Goal: Use online tool/utility: Utilize a website feature to perform a specific function

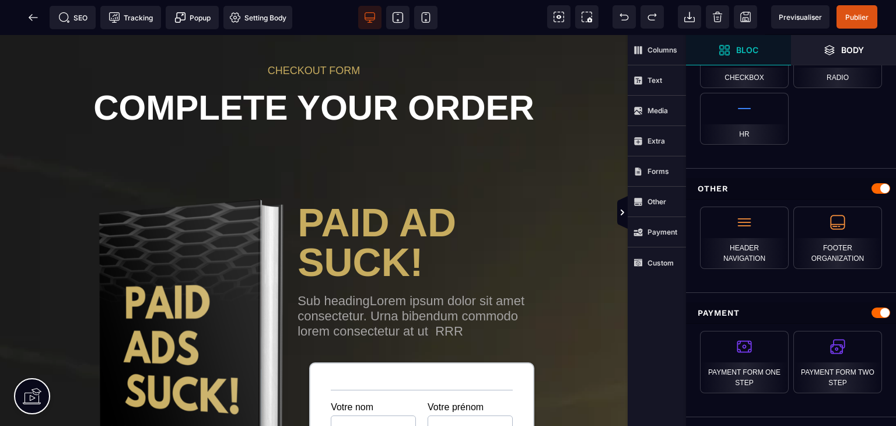
scroll to position [1135, 0]
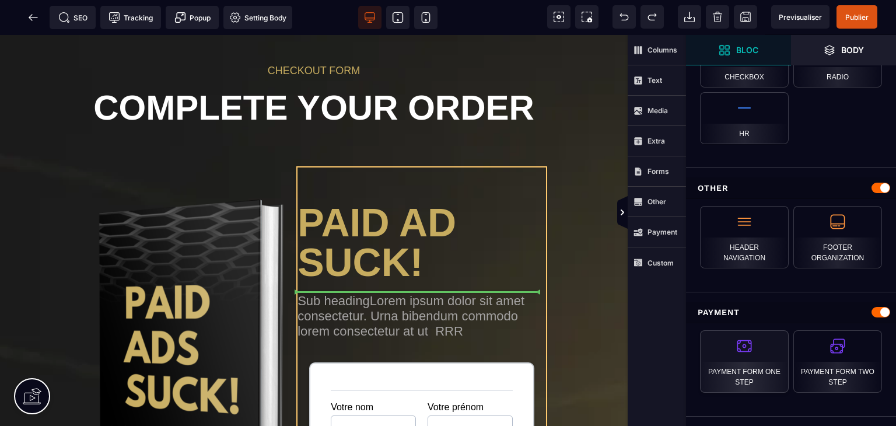
select select "**********"
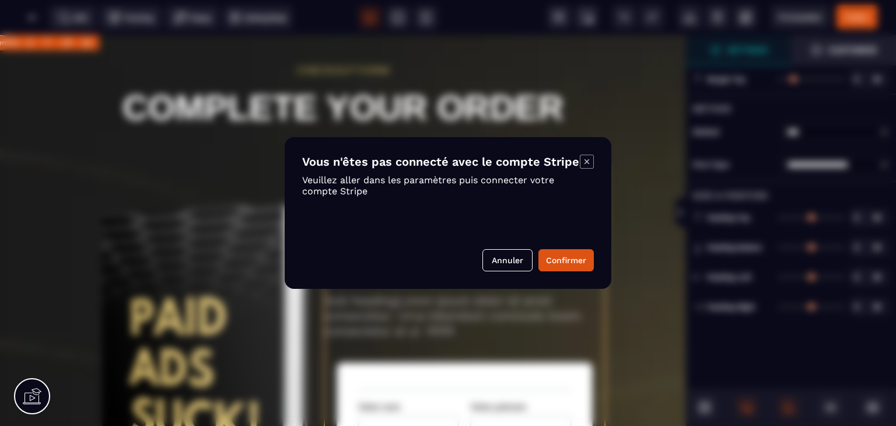
scroll to position [233, 0]
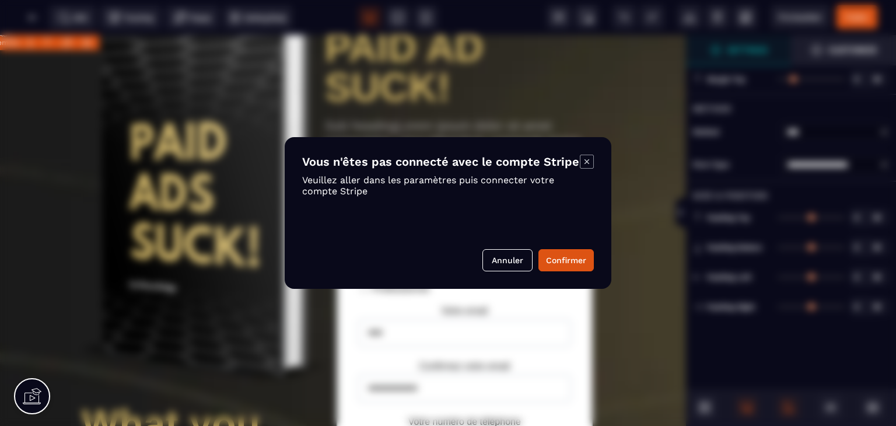
type input "*"
type input "**"
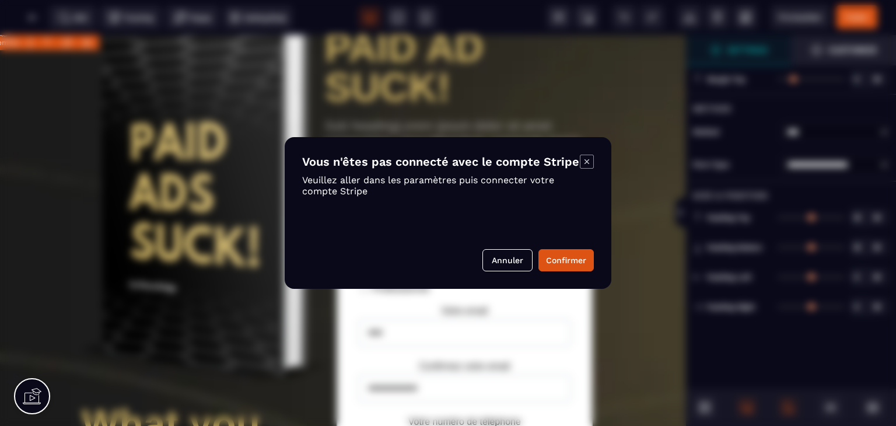
type input "**"
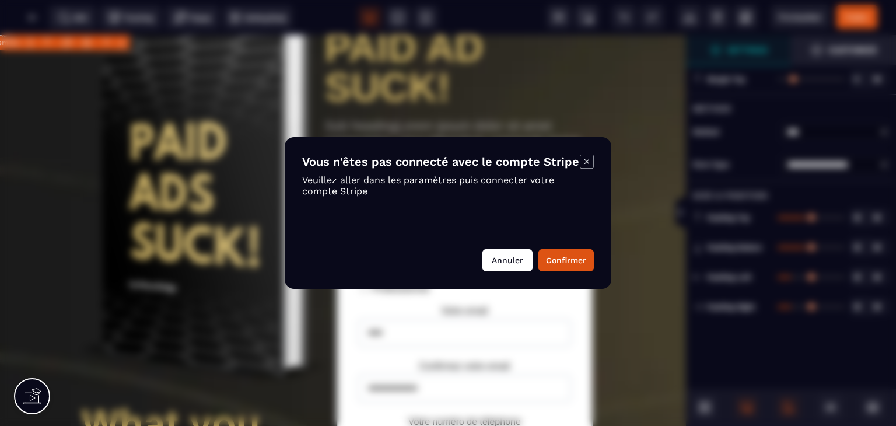
click at [523, 253] on button "Annuler" at bounding box center [507, 260] width 50 height 22
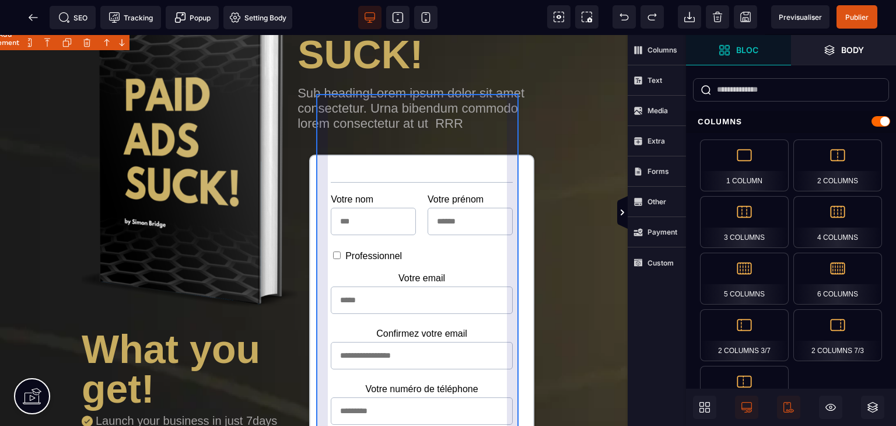
scroll to position [175, 0]
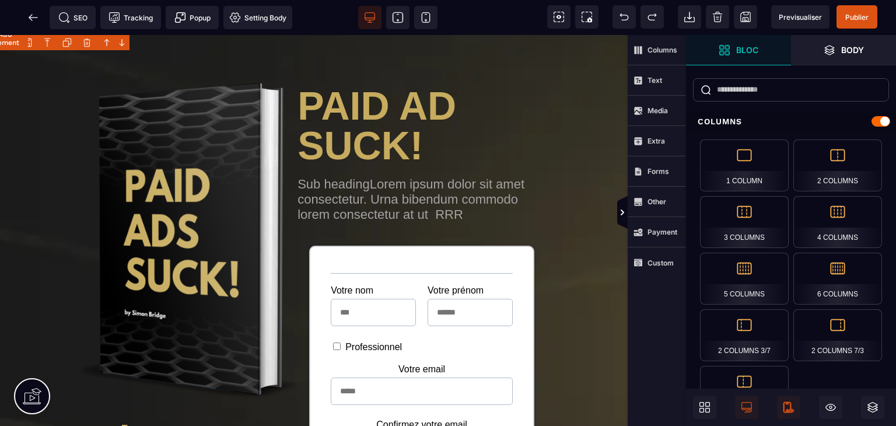
click at [787, 411] on icon at bounding box center [788, 407] width 8 height 11
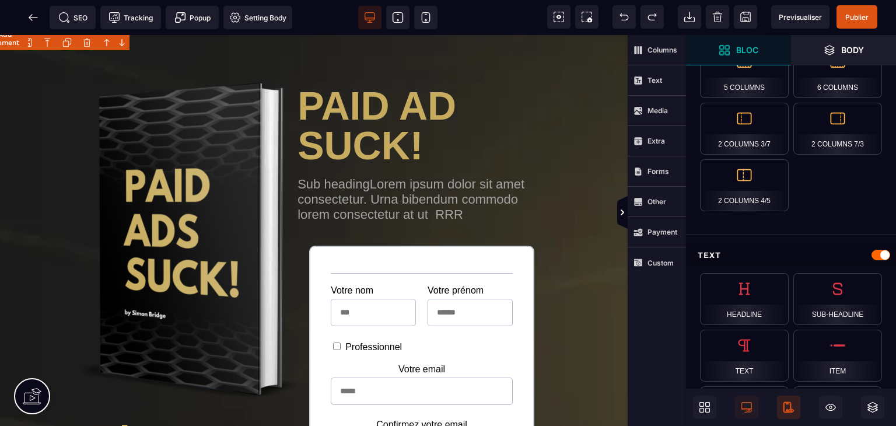
scroll to position [0, 0]
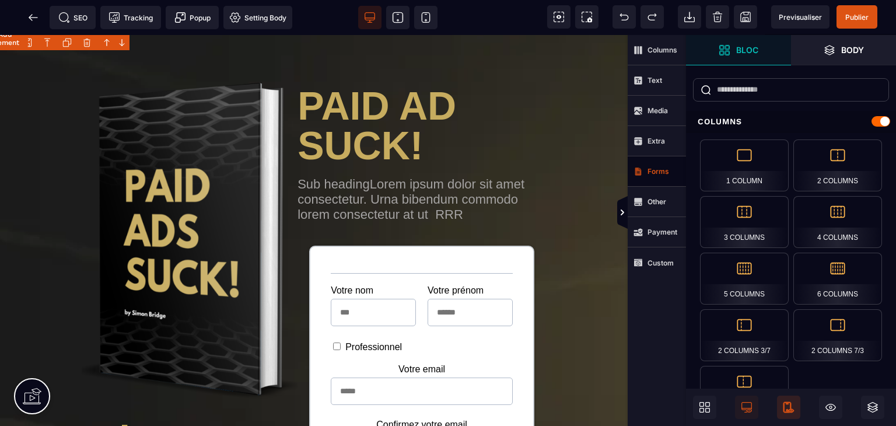
click at [651, 173] on strong "Forms" at bounding box center [659, 171] width 22 height 9
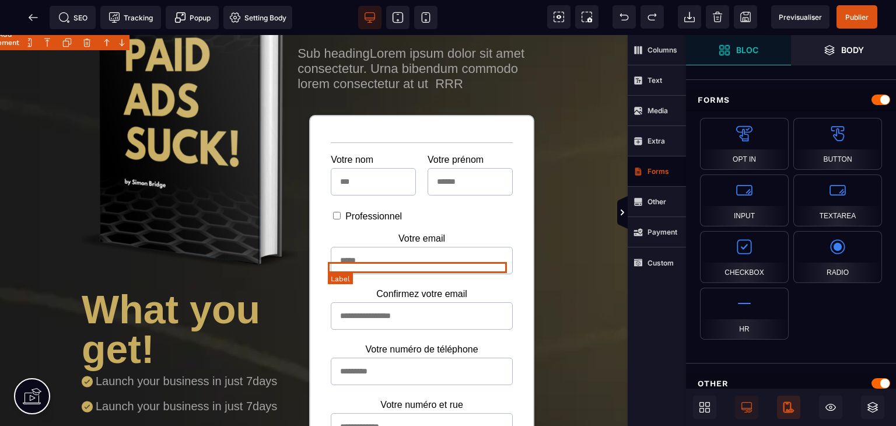
scroll to position [308, 0]
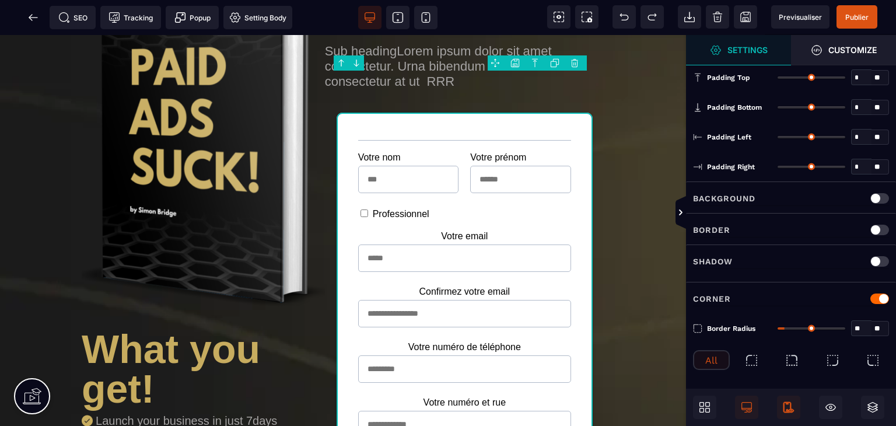
type input "*"
type input "***"
type input "**"
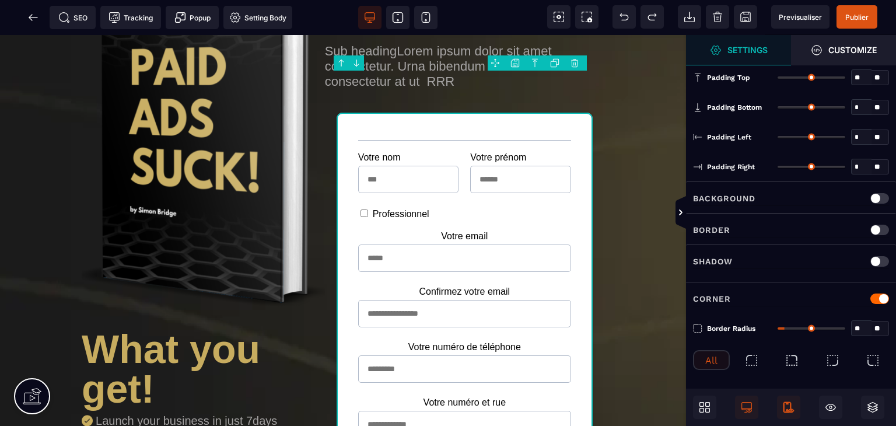
type input "**"
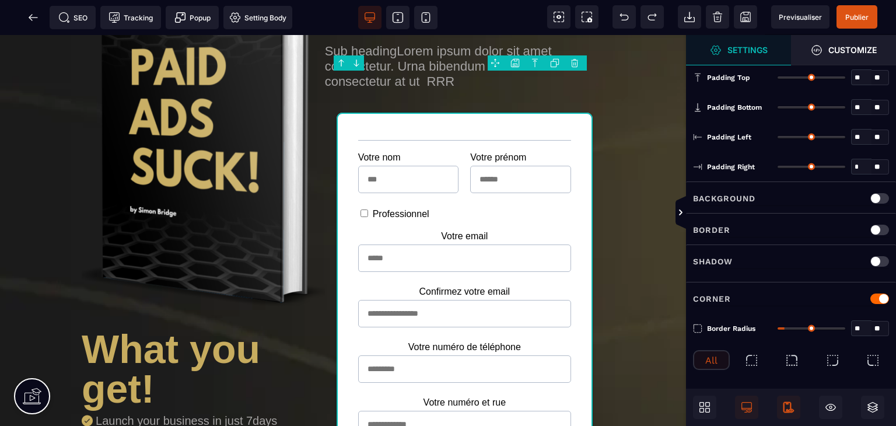
type input "**"
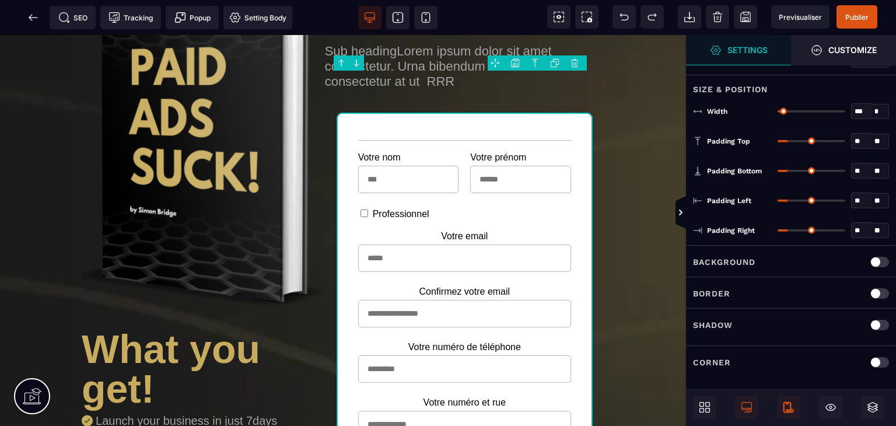
scroll to position [0, 0]
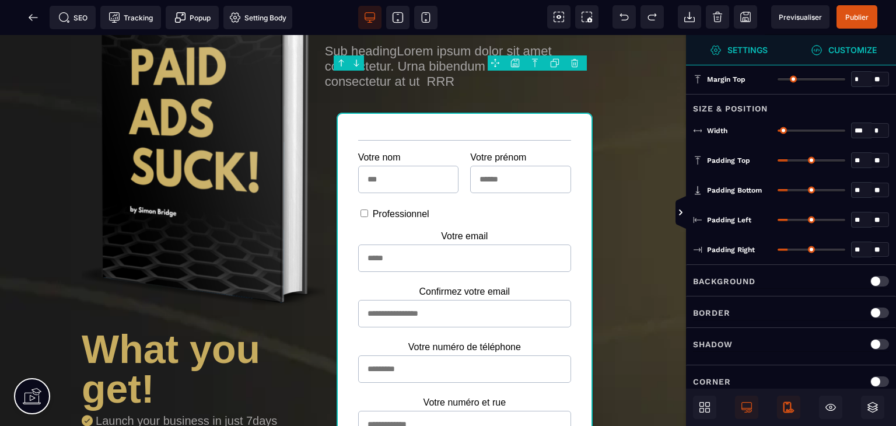
click at [825, 54] on span "Customize" at bounding box center [844, 50] width 66 height 12
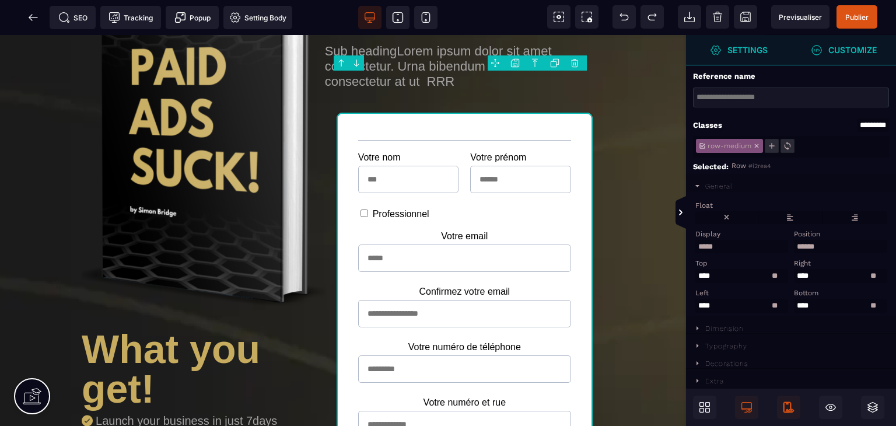
click at [773, 57] on span "Settings" at bounding box center [738, 50] width 105 height 30
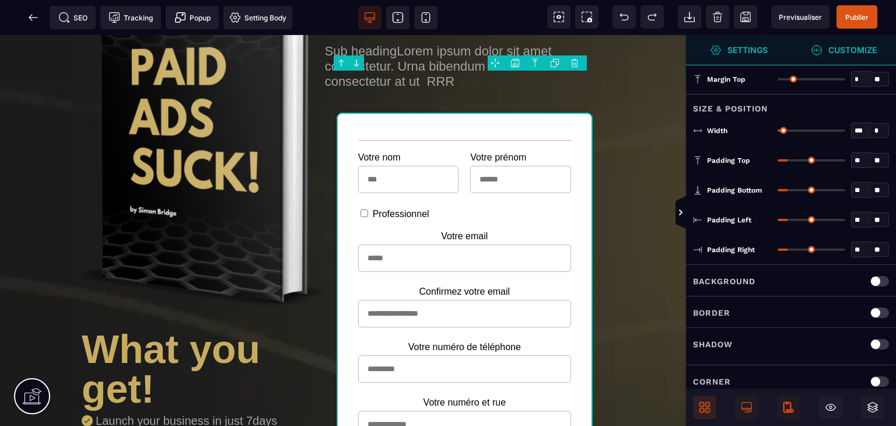
click at [714, 418] on span at bounding box center [704, 407] width 23 height 23
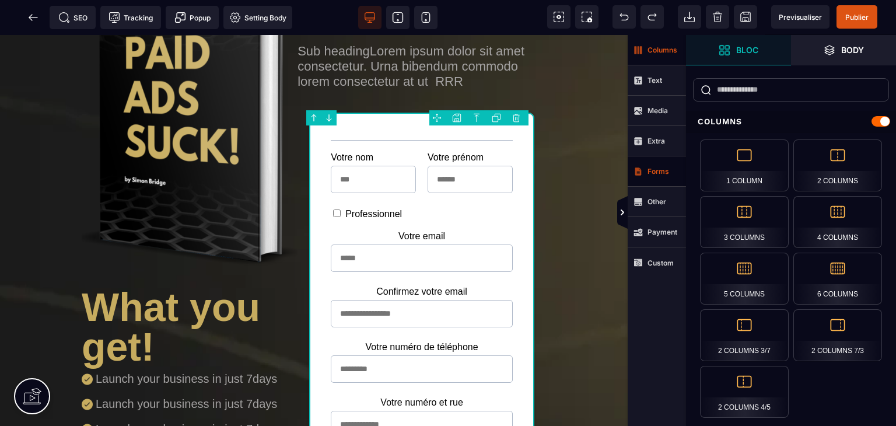
click at [649, 59] on span "Columns" at bounding box center [657, 50] width 58 height 30
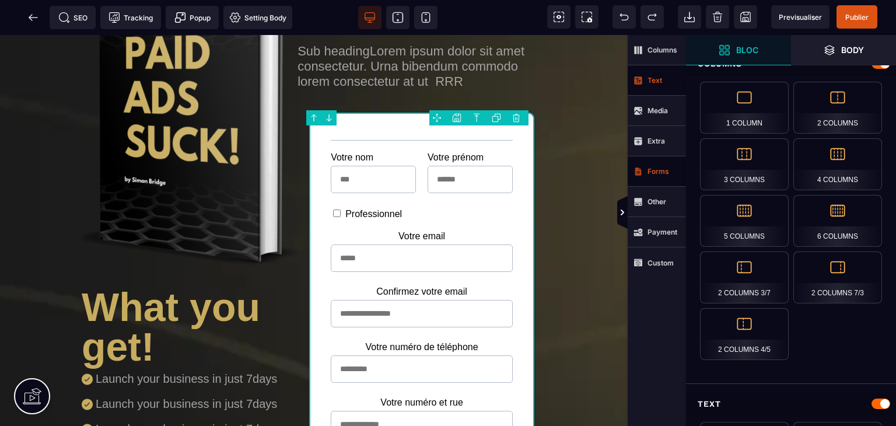
click at [649, 72] on span "Text" at bounding box center [657, 80] width 58 height 30
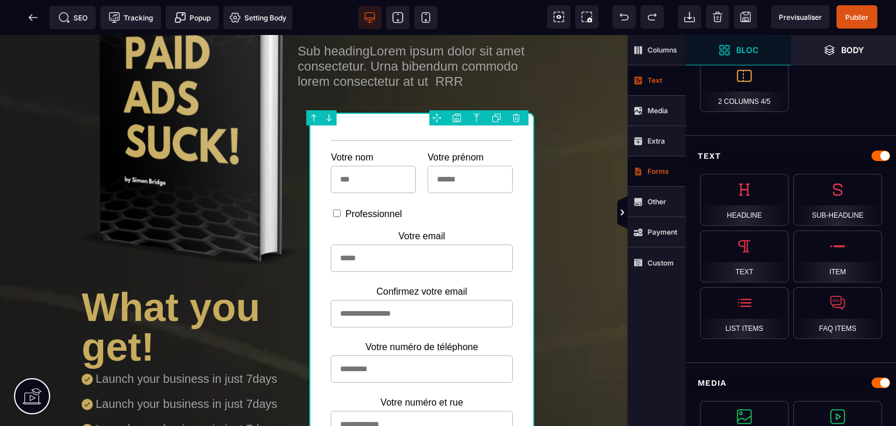
scroll to position [338, 0]
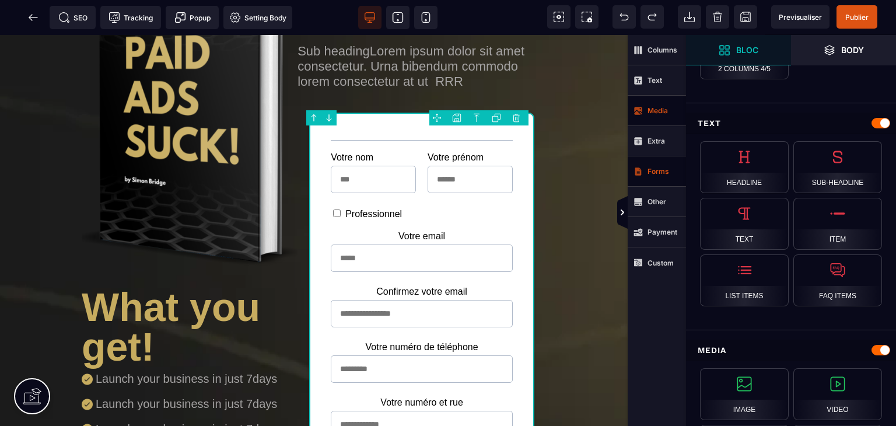
click at [648, 119] on span "Media" at bounding box center [657, 111] width 58 height 30
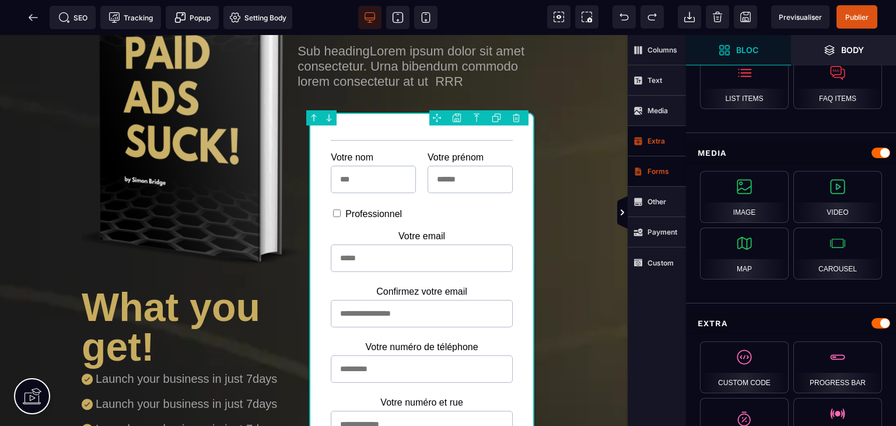
click at [648, 132] on span "Extra" at bounding box center [657, 141] width 58 height 30
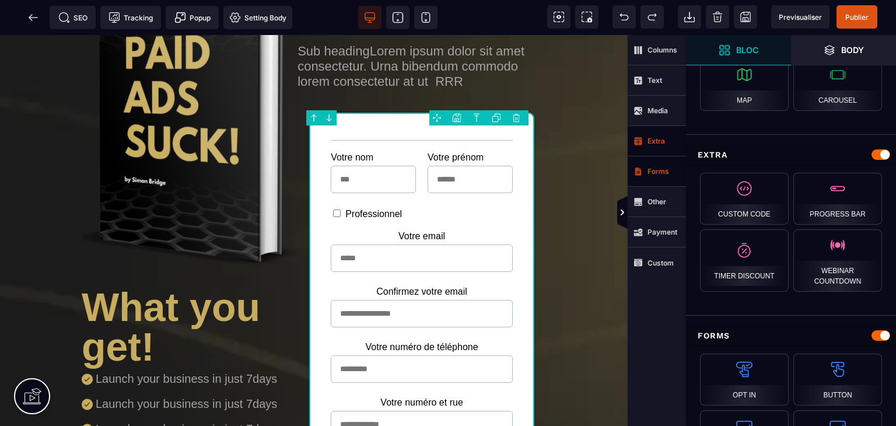
scroll to position [709, 0]
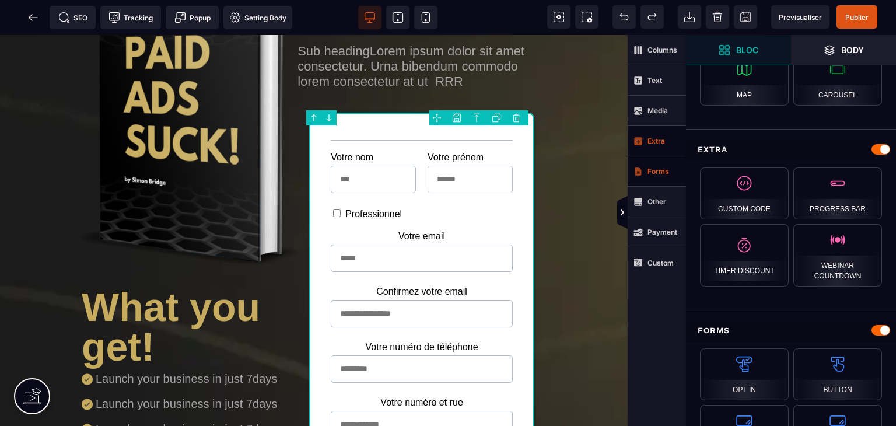
click at [635, 155] on span "Extra" at bounding box center [657, 141] width 58 height 30
click at [643, 150] on span "Extra" at bounding box center [657, 141] width 58 height 30
click at [655, 181] on span "Forms" at bounding box center [657, 171] width 58 height 30
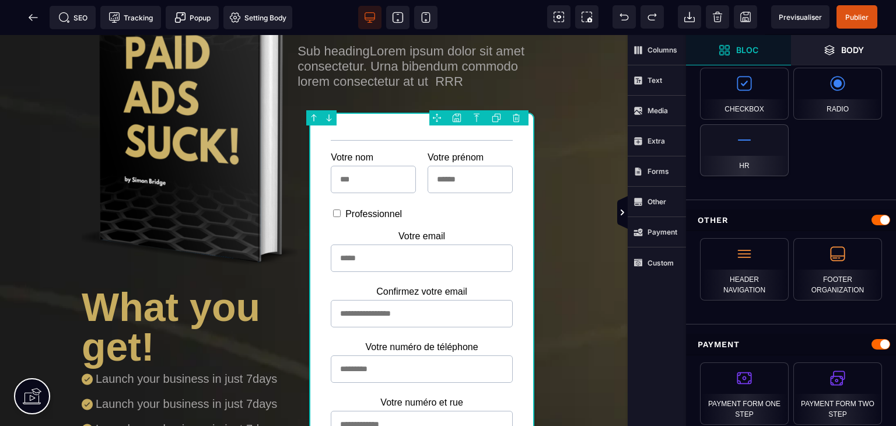
scroll to position [1135, 0]
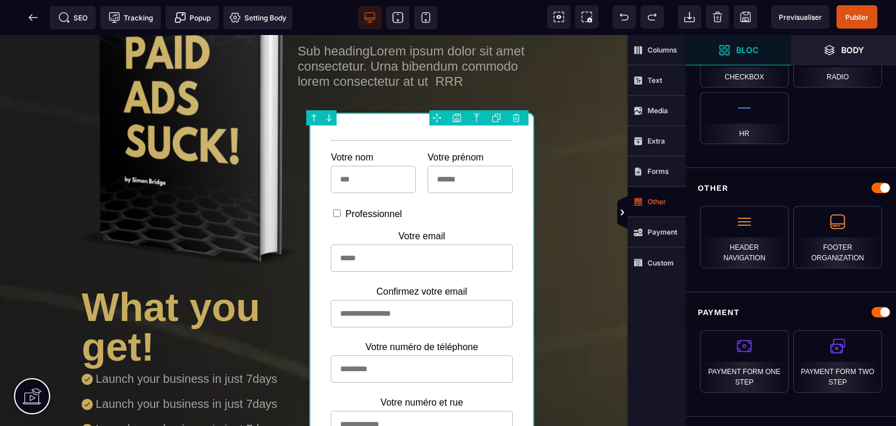
click at [651, 205] on strong "Other" at bounding box center [657, 201] width 19 height 9
click at [652, 222] on span "Payment" at bounding box center [657, 232] width 58 height 30
click at [648, 264] on strong "Custom" at bounding box center [661, 262] width 26 height 9
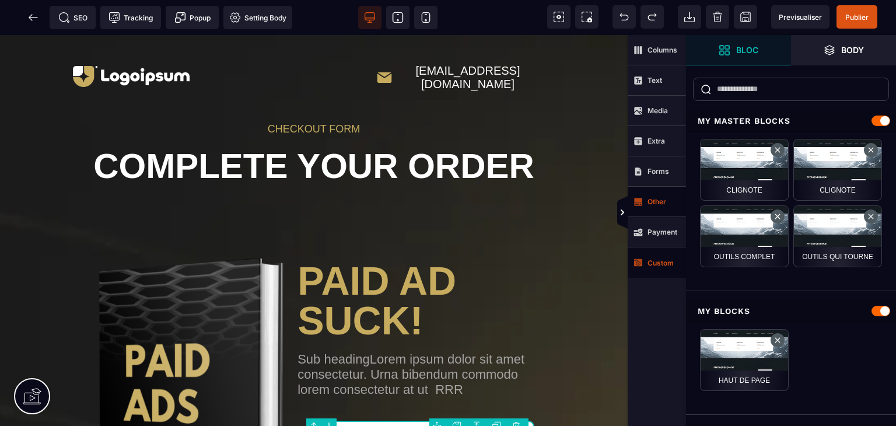
scroll to position [0, 0]
click at [658, 253] on span "Custom" at bounding box center [657, 262] width 58 height 30
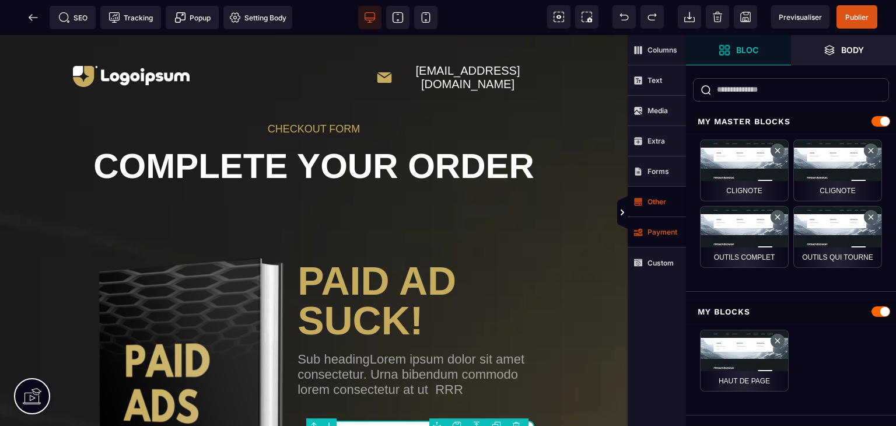
click at [642, 229] on icon at bounding box center [640, 230] width 4 height 5
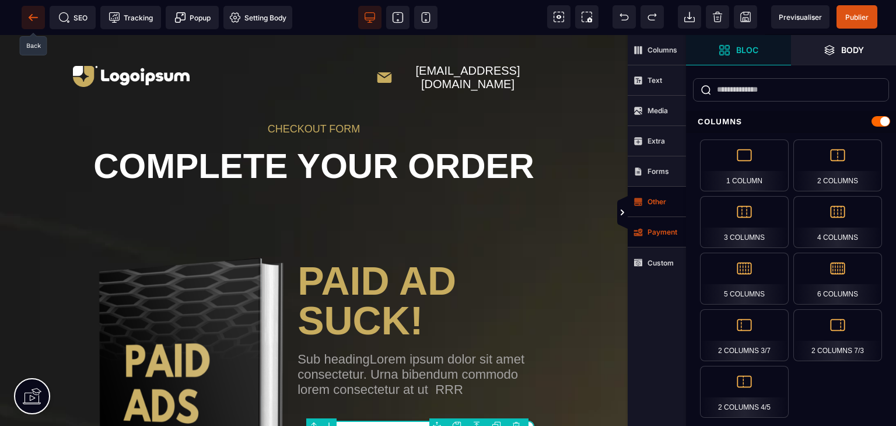
click at [32, 7] on span at bounding box center [33, 17] width 23 height 23
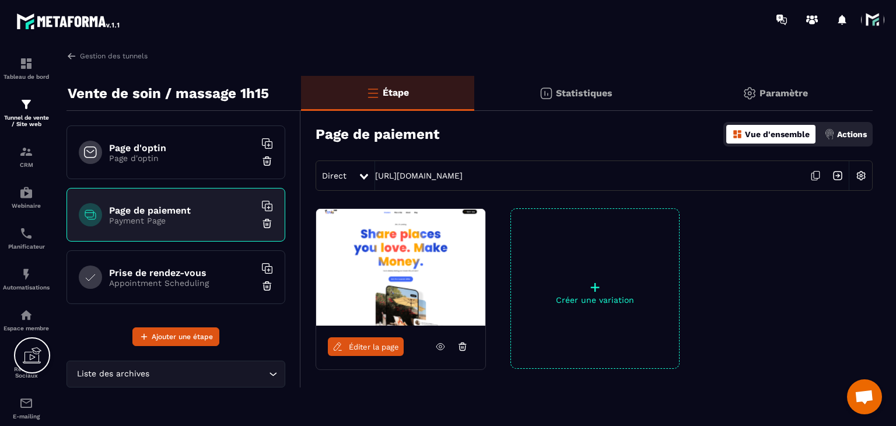
click at [857, 6] on div at bounding box center [516, 19] width 759 height 39
click at [866, 11] on span at bounding box center [872, 19] width 23 height 23
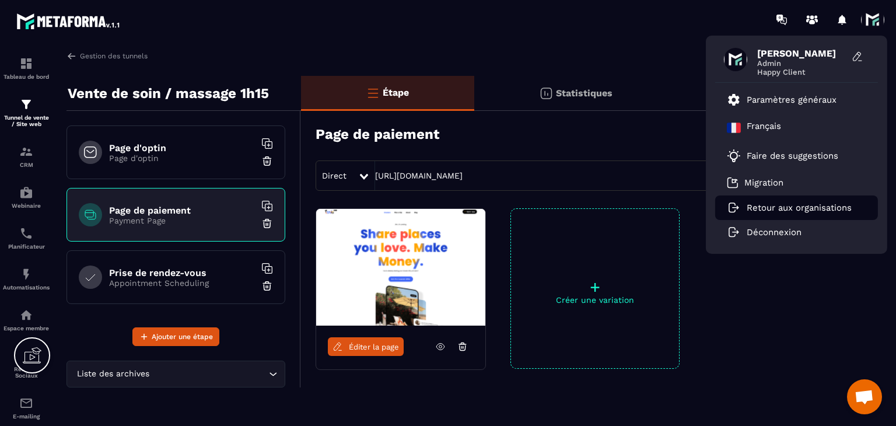
click at [779, 205] on p "Retour aux organisations" at bounding box center [799, 207] width 105 height 11
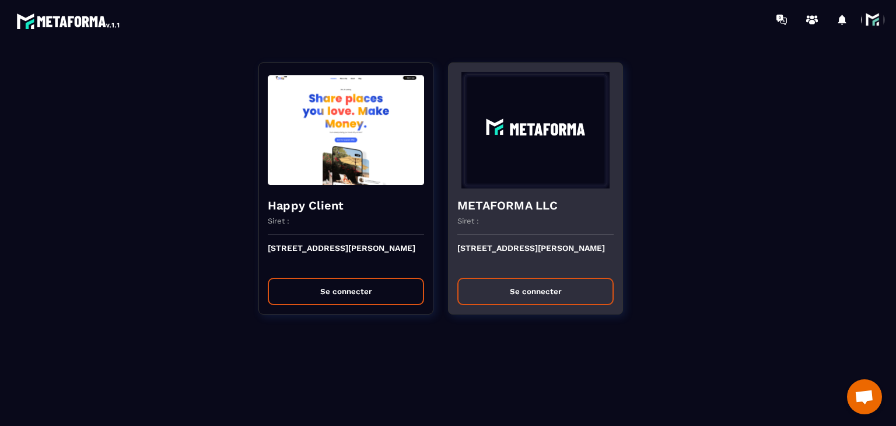
click at [517, 309] on div "[STREET_ADDRESS][PERSON_NAME] Se connecter" at bounding box center [536, 274] width 174 height 79
